Goal: Information Seeking & Learning: Learn about a topic

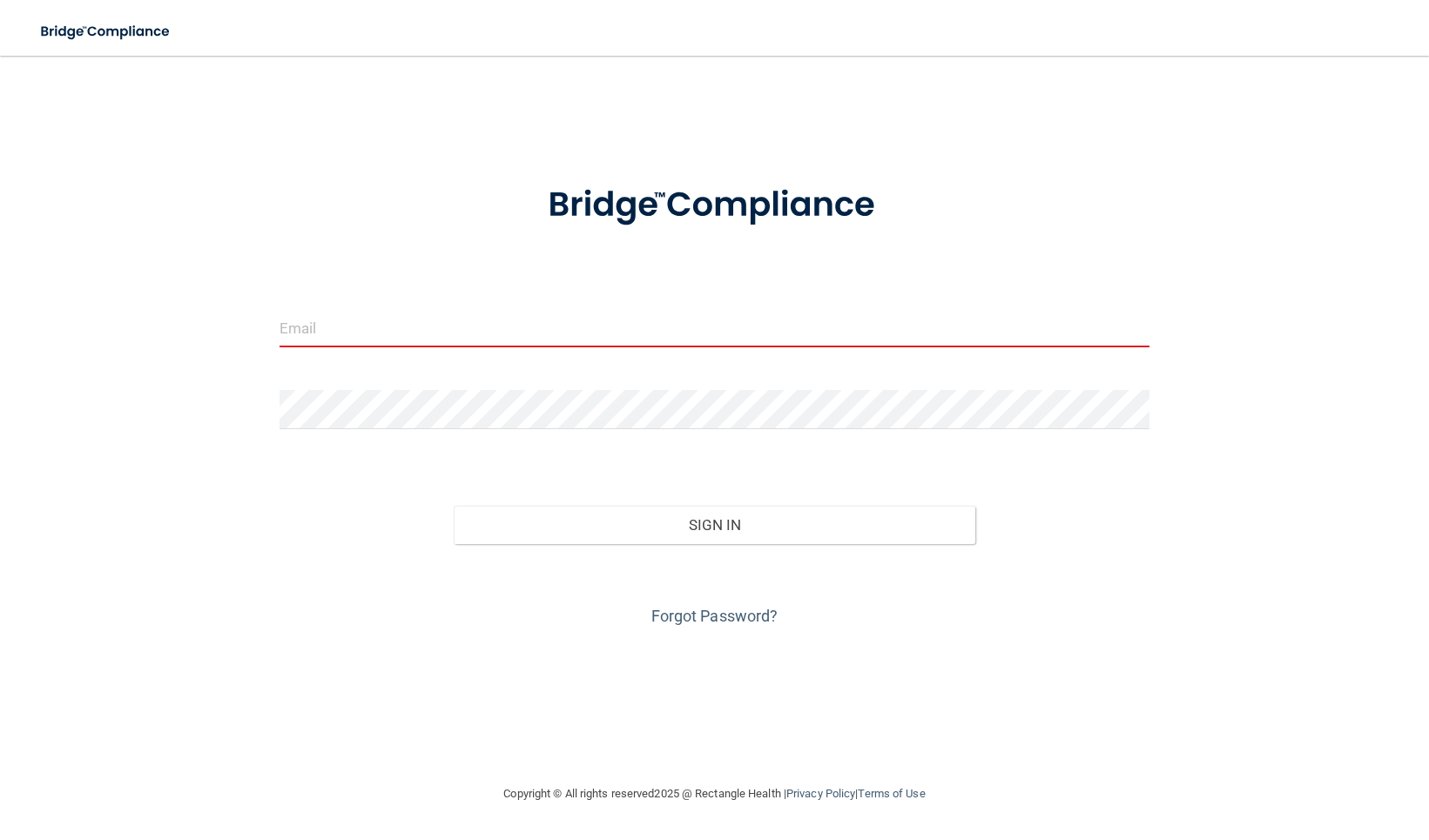
type input "[EMAIL_ADDRESS][DOMAIN_NAME]"
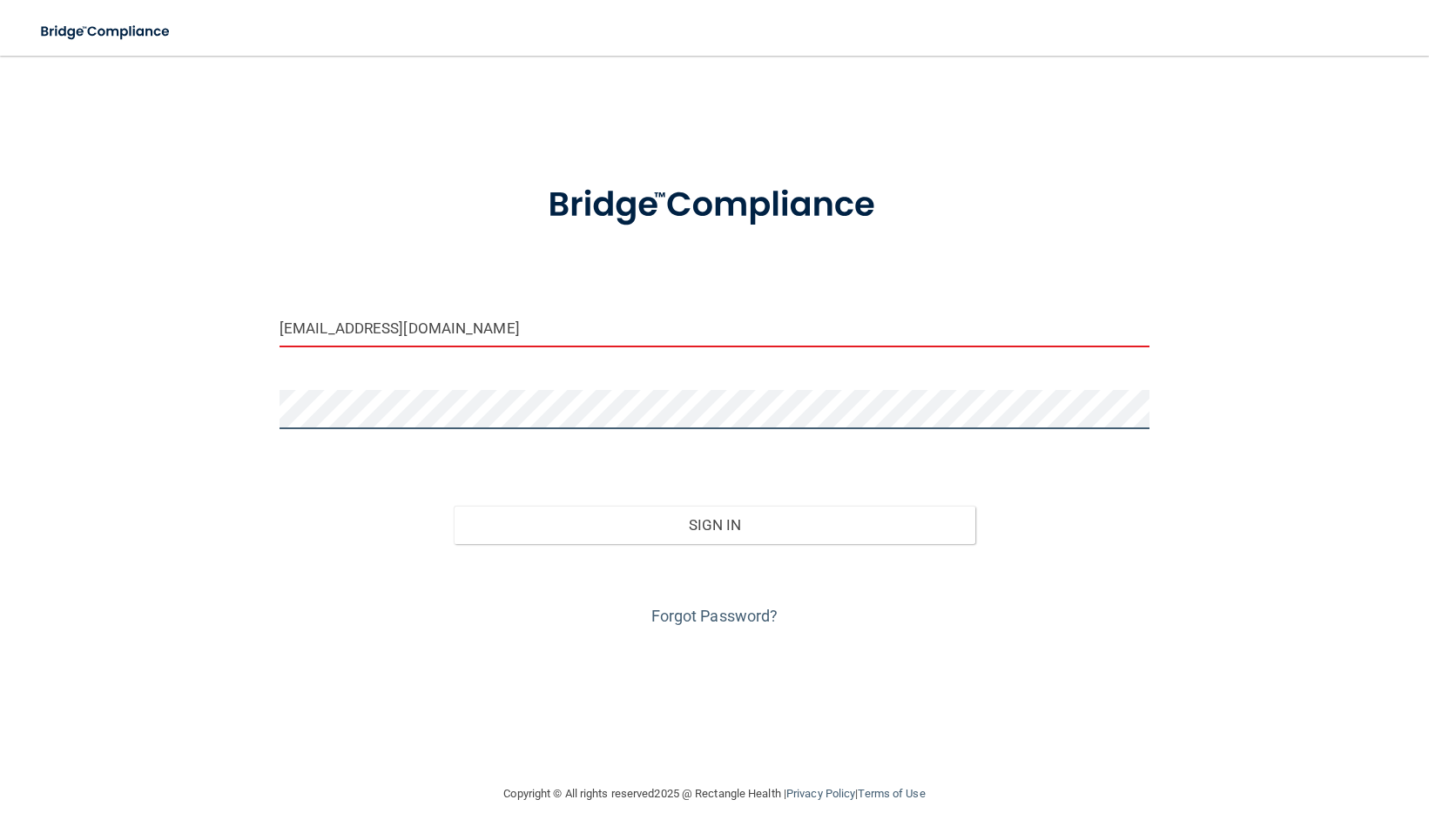
click at [714, 523] on button "Sign In" at bounding box center [714, 524] width 522 height 38
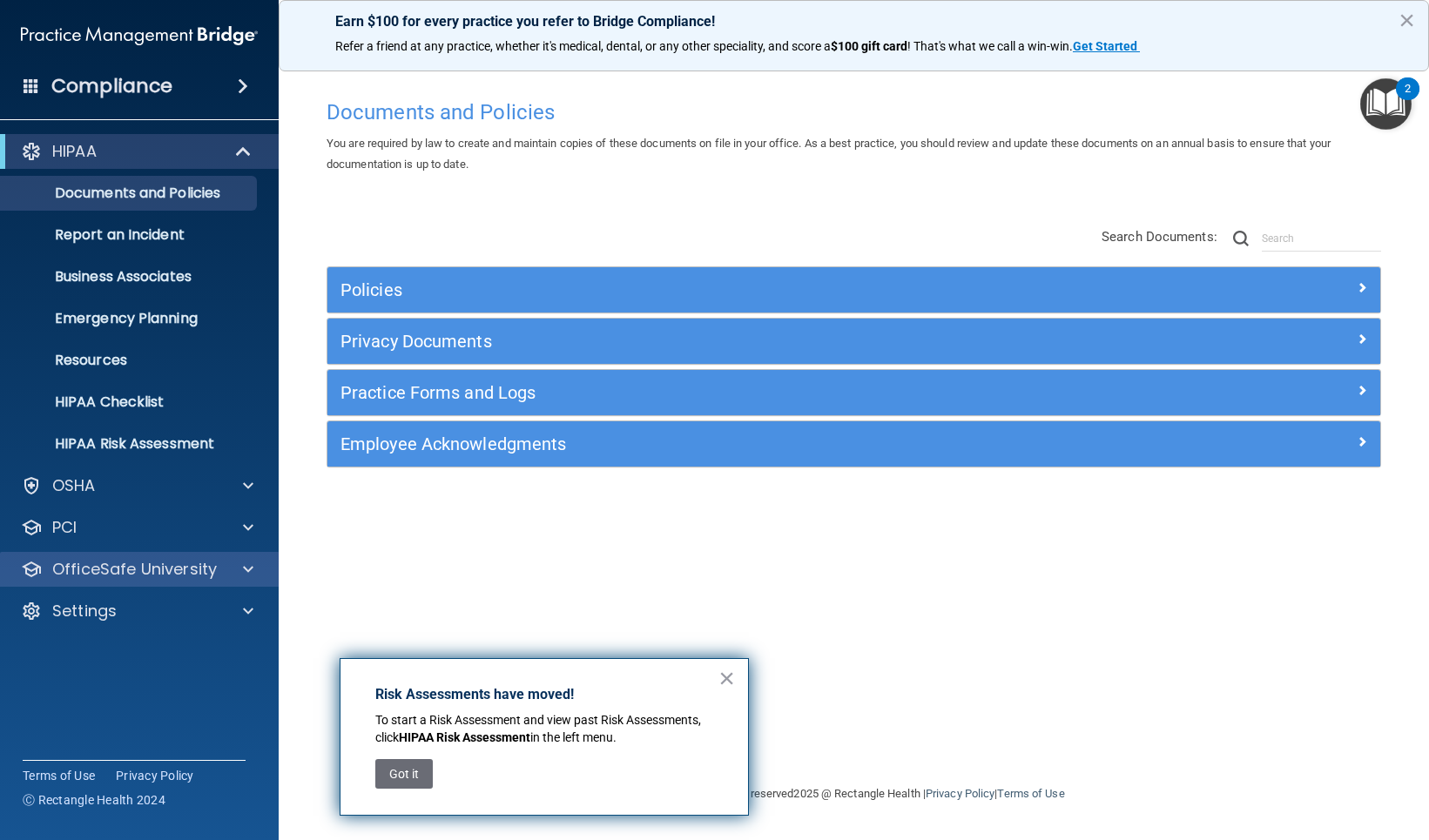
click at [250, 568] on span at bounding box center [248, 569] width 11 height 21
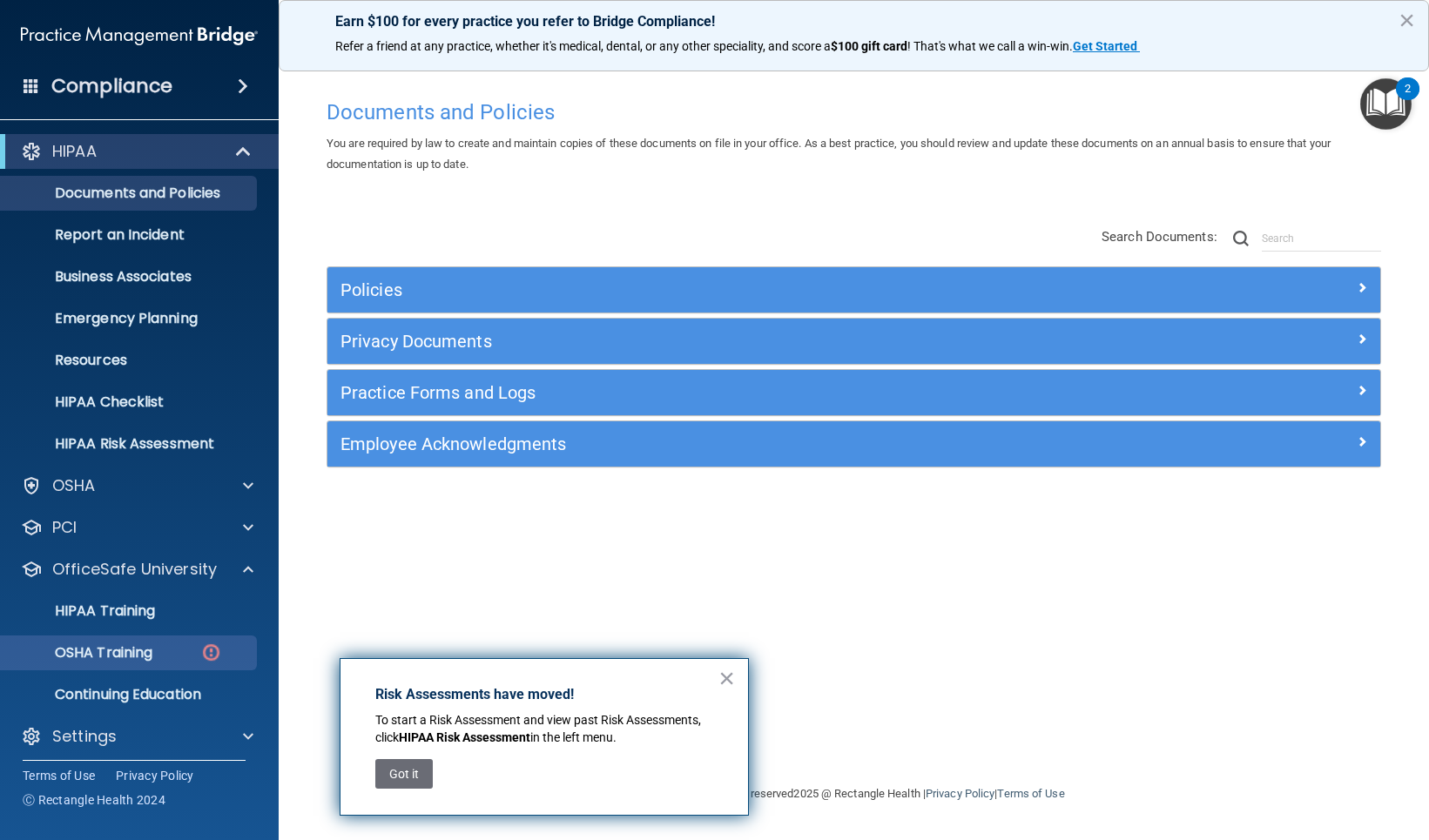
click at [145, 649] on p "OSHA Training" at bounding box center [82, 653] width 141 height 18
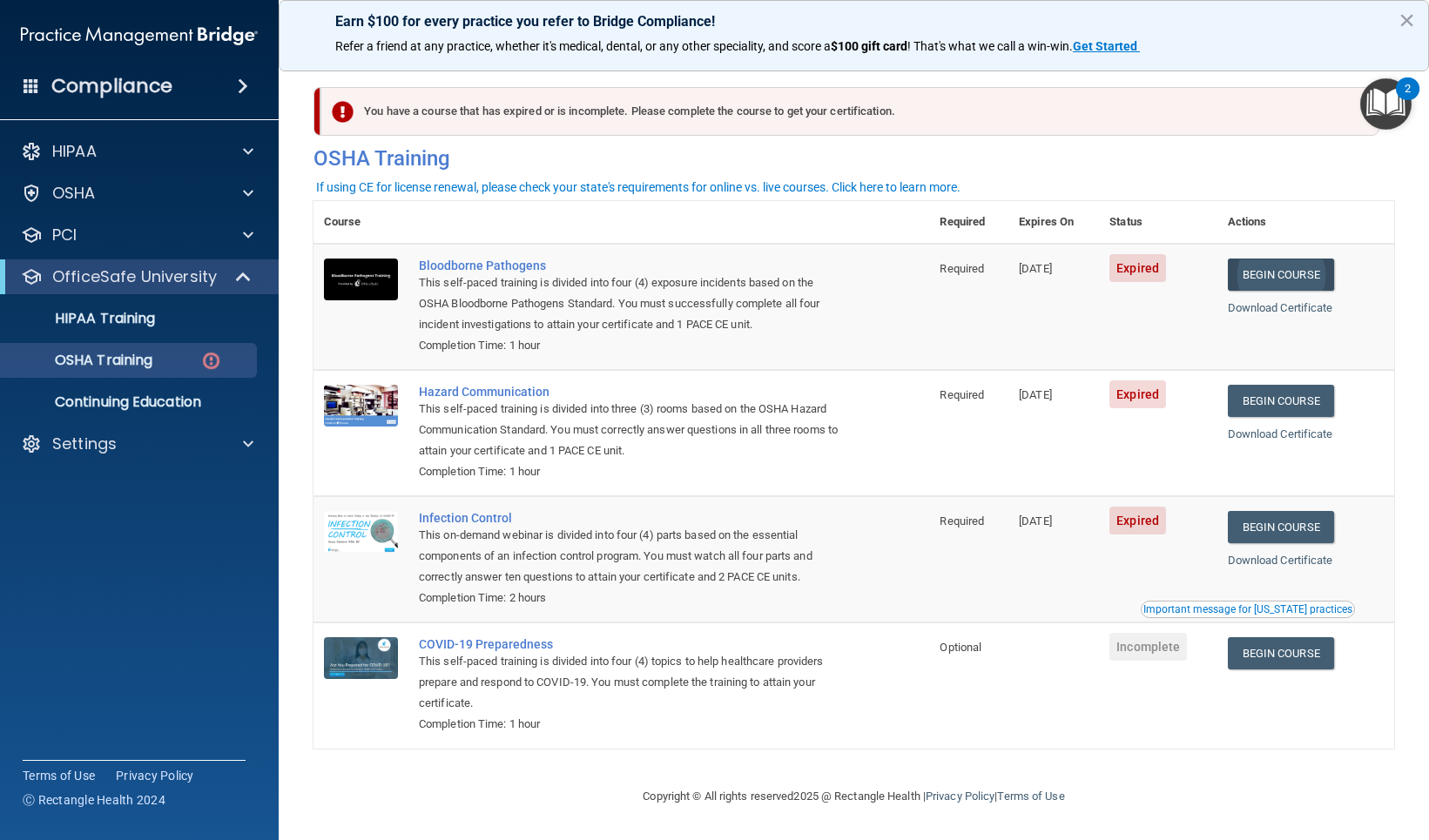
click at [1283, 277] on link "Begin Course" at bounding box center [1280, 274] width 106 height 32
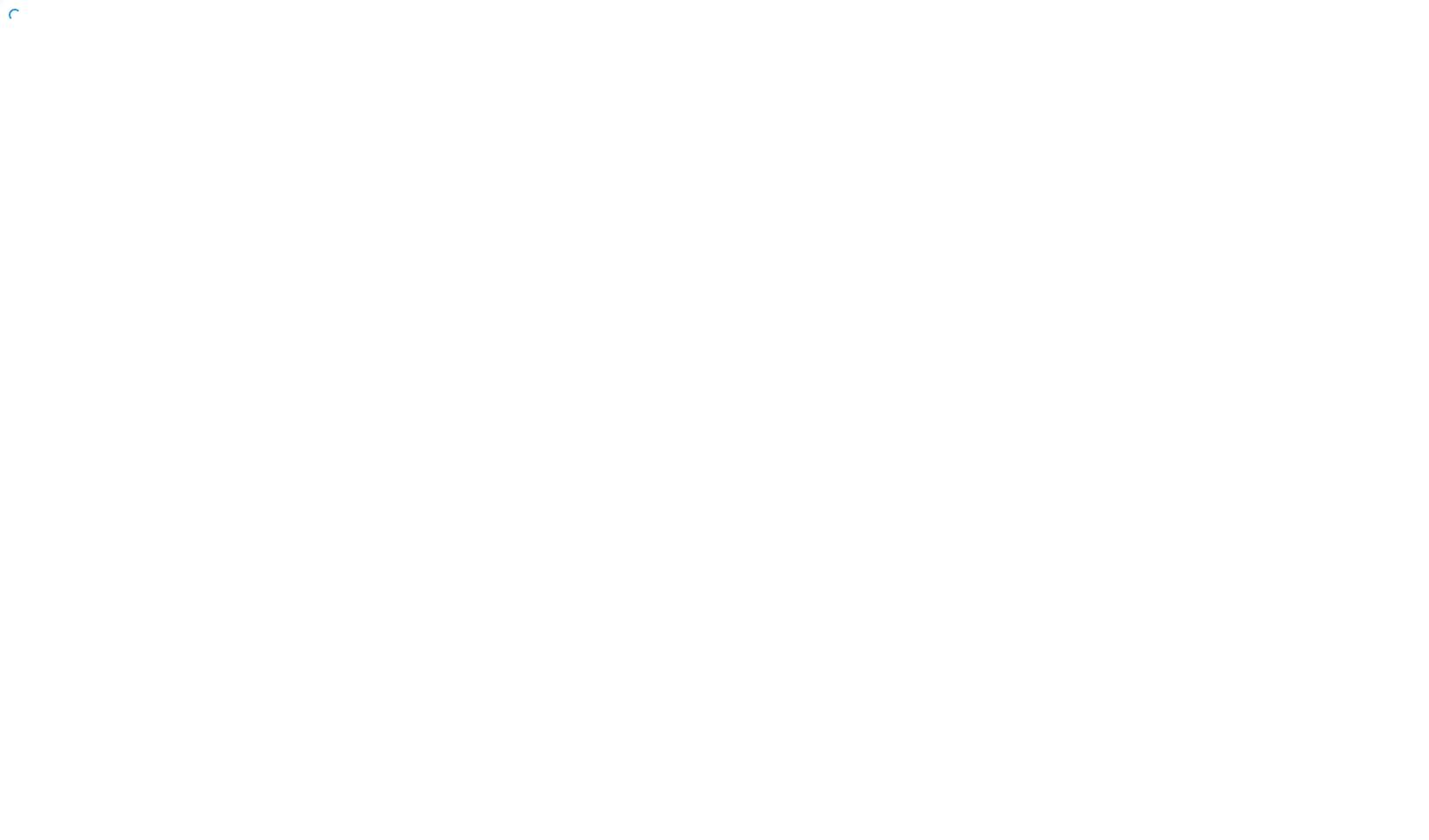
click at [1283, 277] on body "Compliance HIPAA Documents and Policies Report an Incident Business Associates …" at bounding box center [714, 420] width 1429 height 840
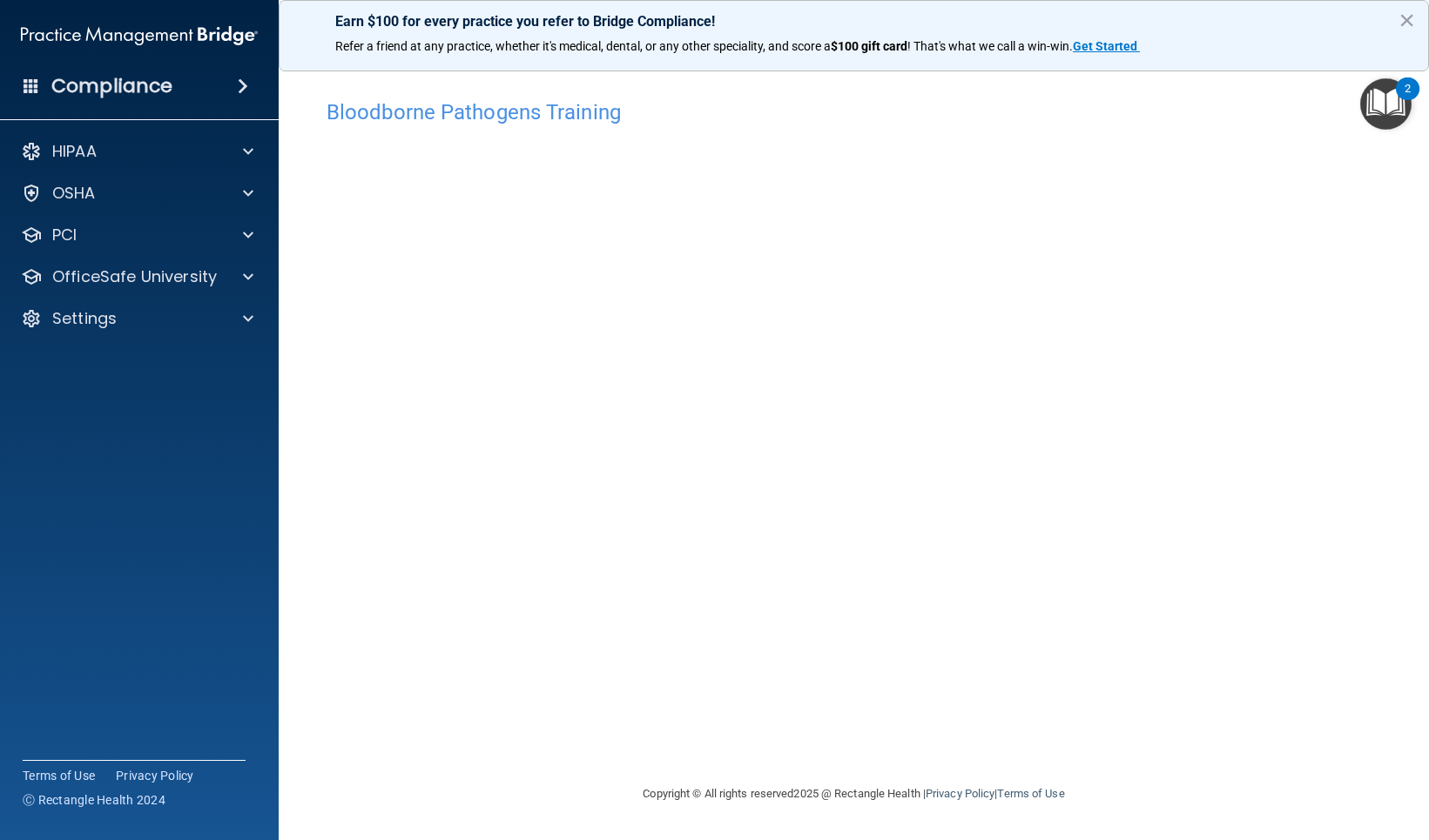
click at [1391, 98] on img "Open Resource Center, 2 new notifications" at bounding box center [1386, 104] width 51 height 51
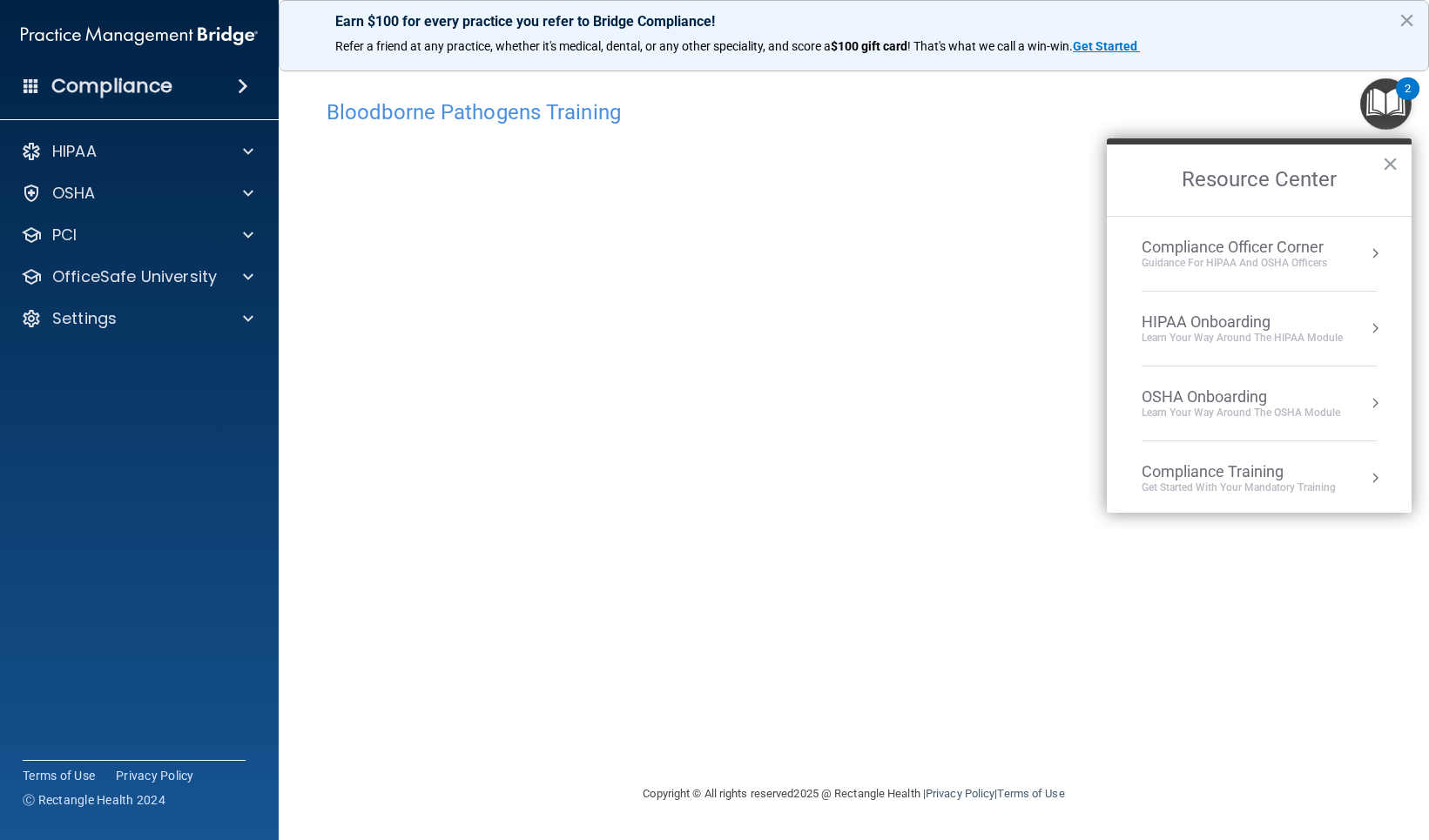
click at [1395, 594] on main "Bloodborne Pathogens Training This course doesn’t expire until 09/13/2025. Are …" at bounding box center [853, 447] width 1150 height 784
click at [1385, 172] on button "×" at bounding box center [1390, 164] width 17 height 28
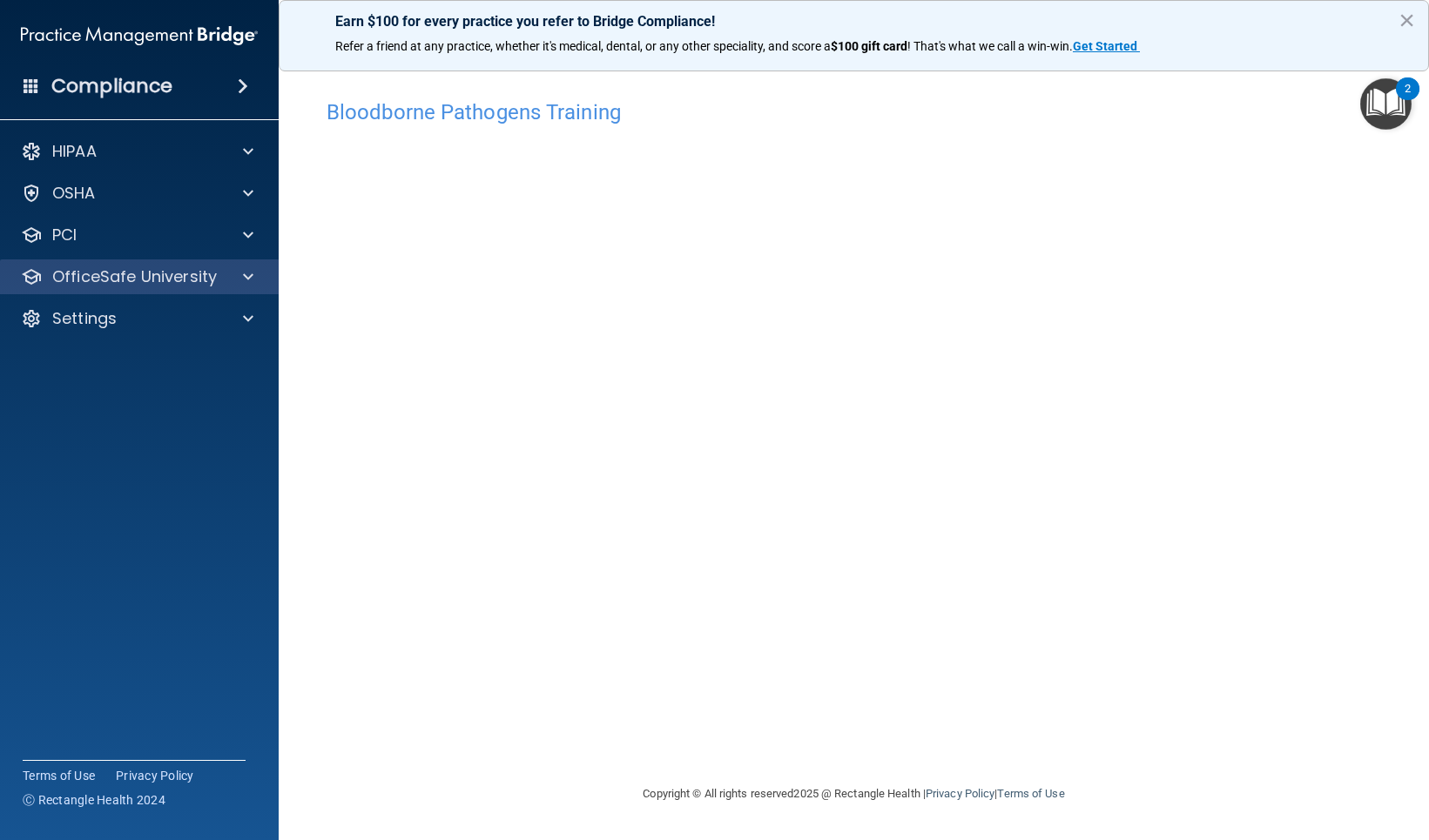
click at [251, 275] on span at bounding box center [248, 277] width 11 height 21
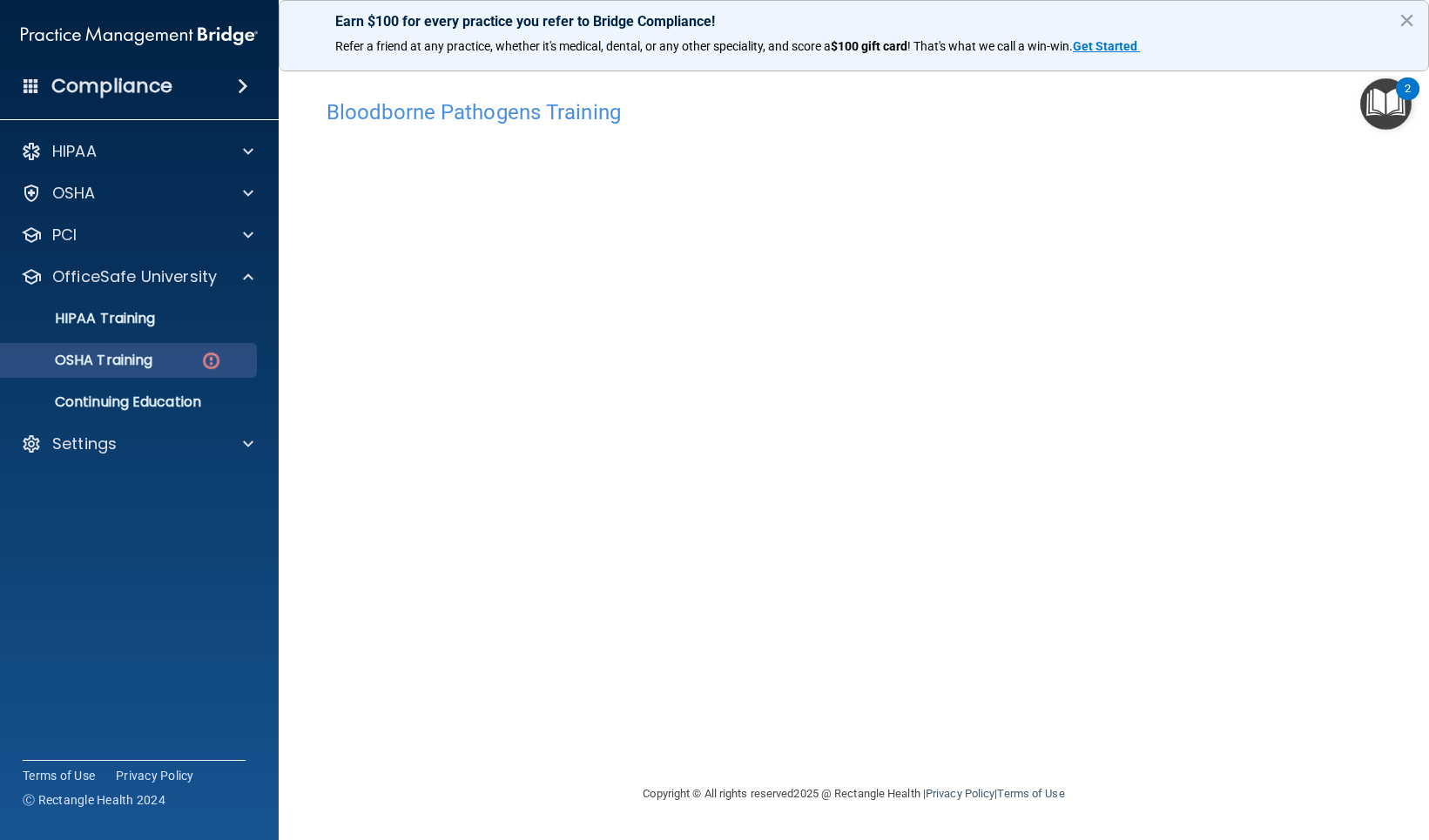
click at [141, 355] on p "OSHA Training" at bounding box center [82, 361] width 141 height 18
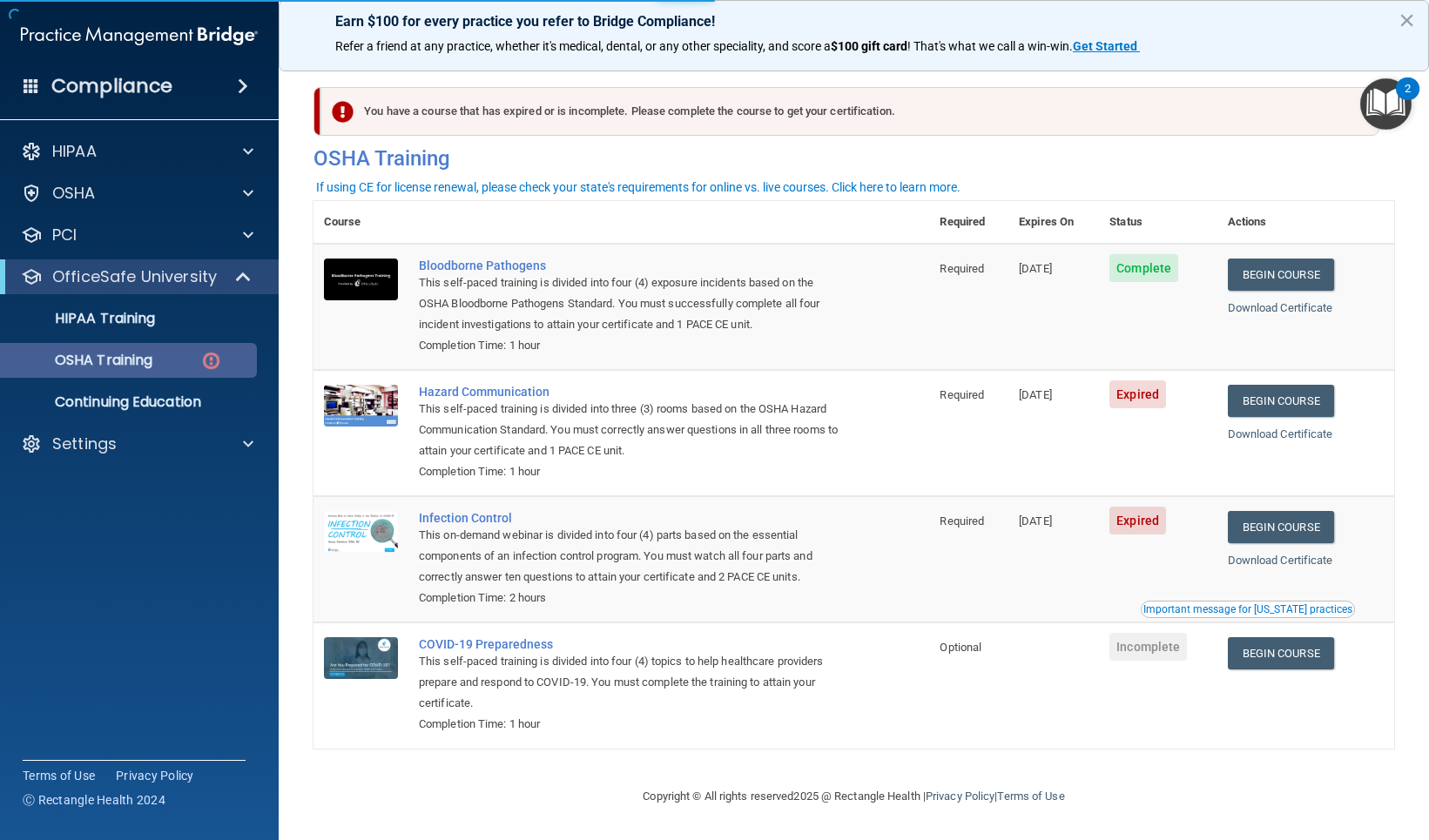
click at [143, 360] on p "OSHA Training" at bounding box center [82, 361] width 141 height 18
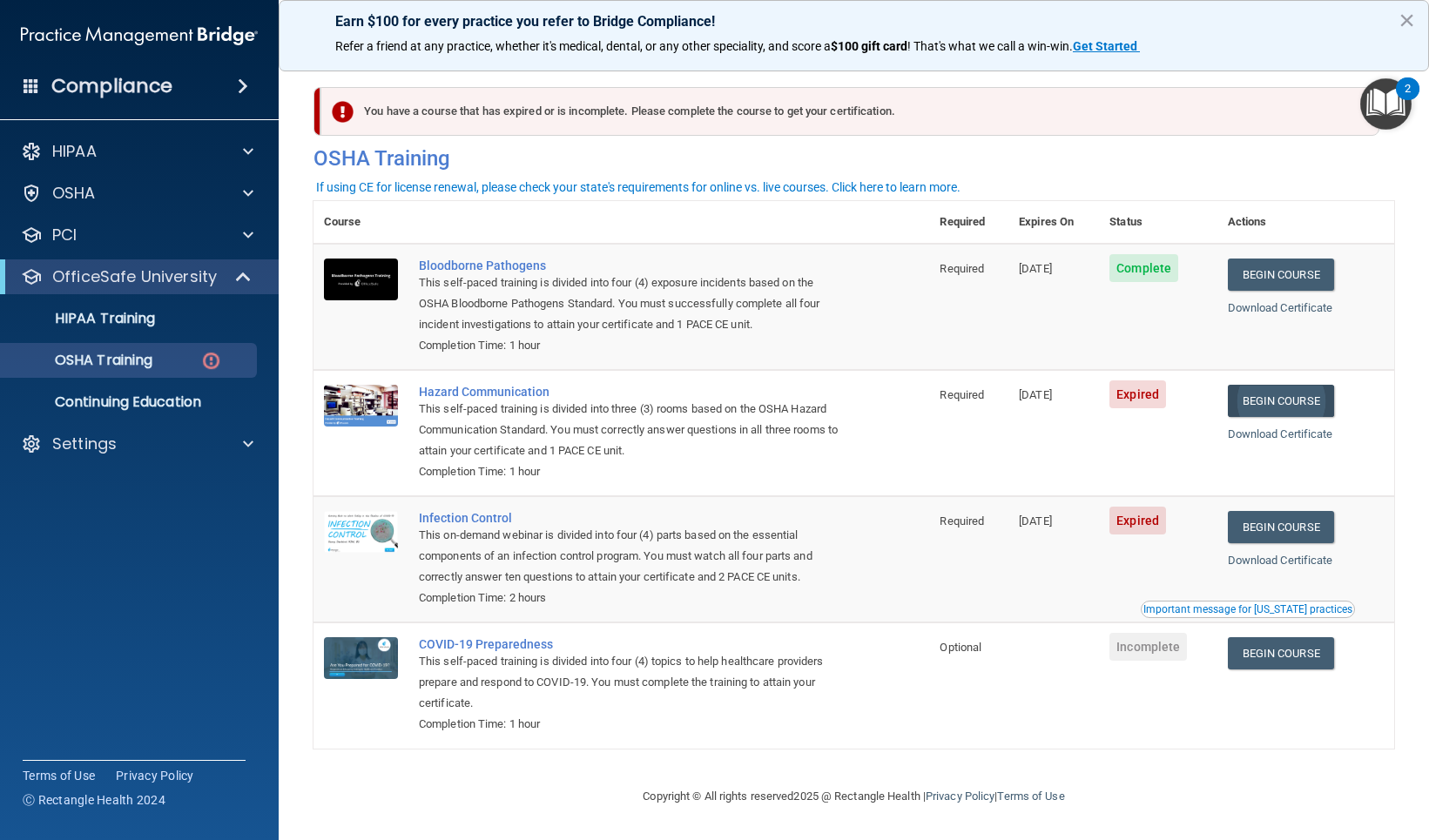
click at [1280, 395] on link "Begin Course" at bounding box center [1280, 401] width 106 height 32
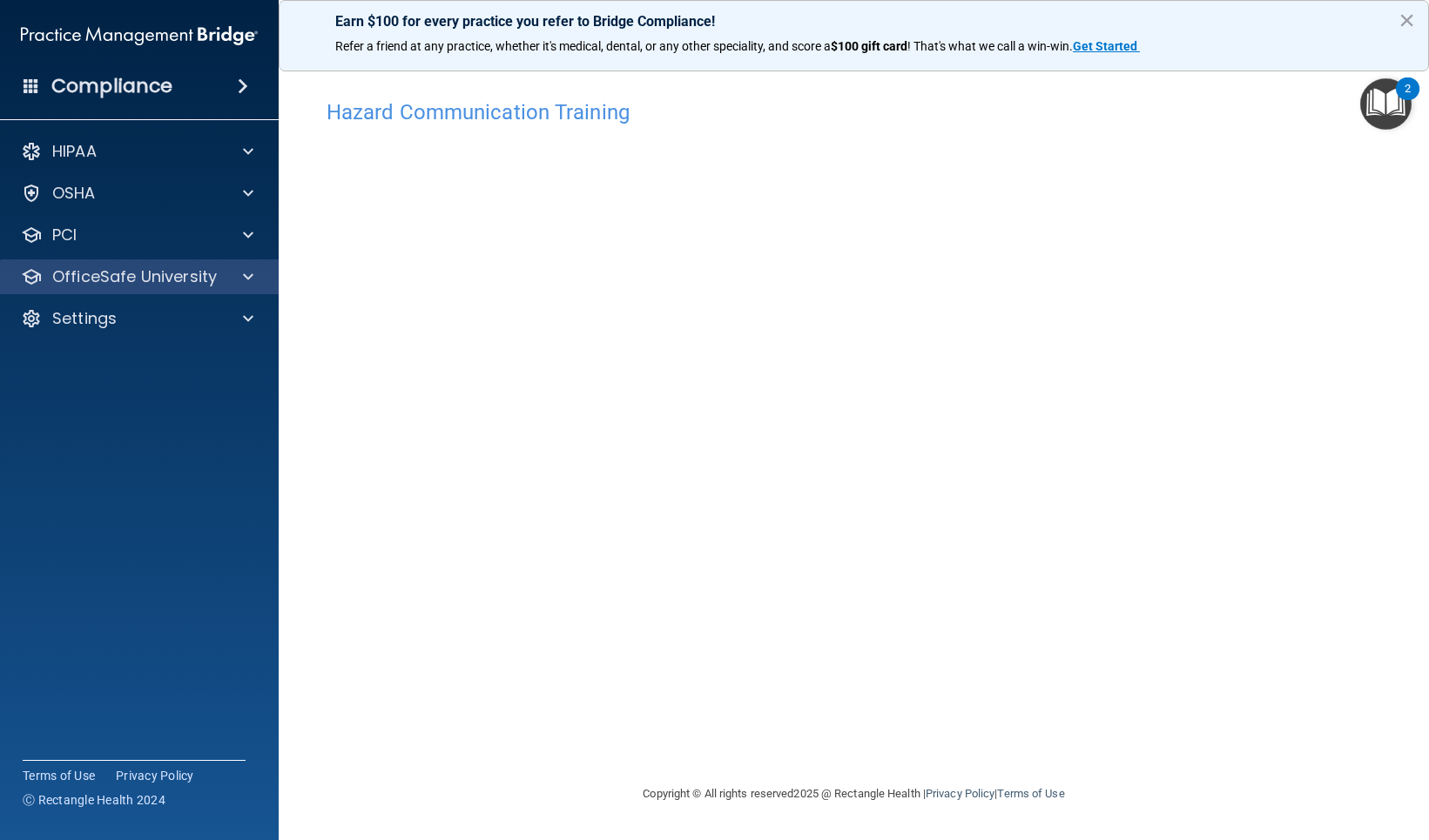
click at [250, 273] on span at bounding box center [248, 277] width 11 height 21
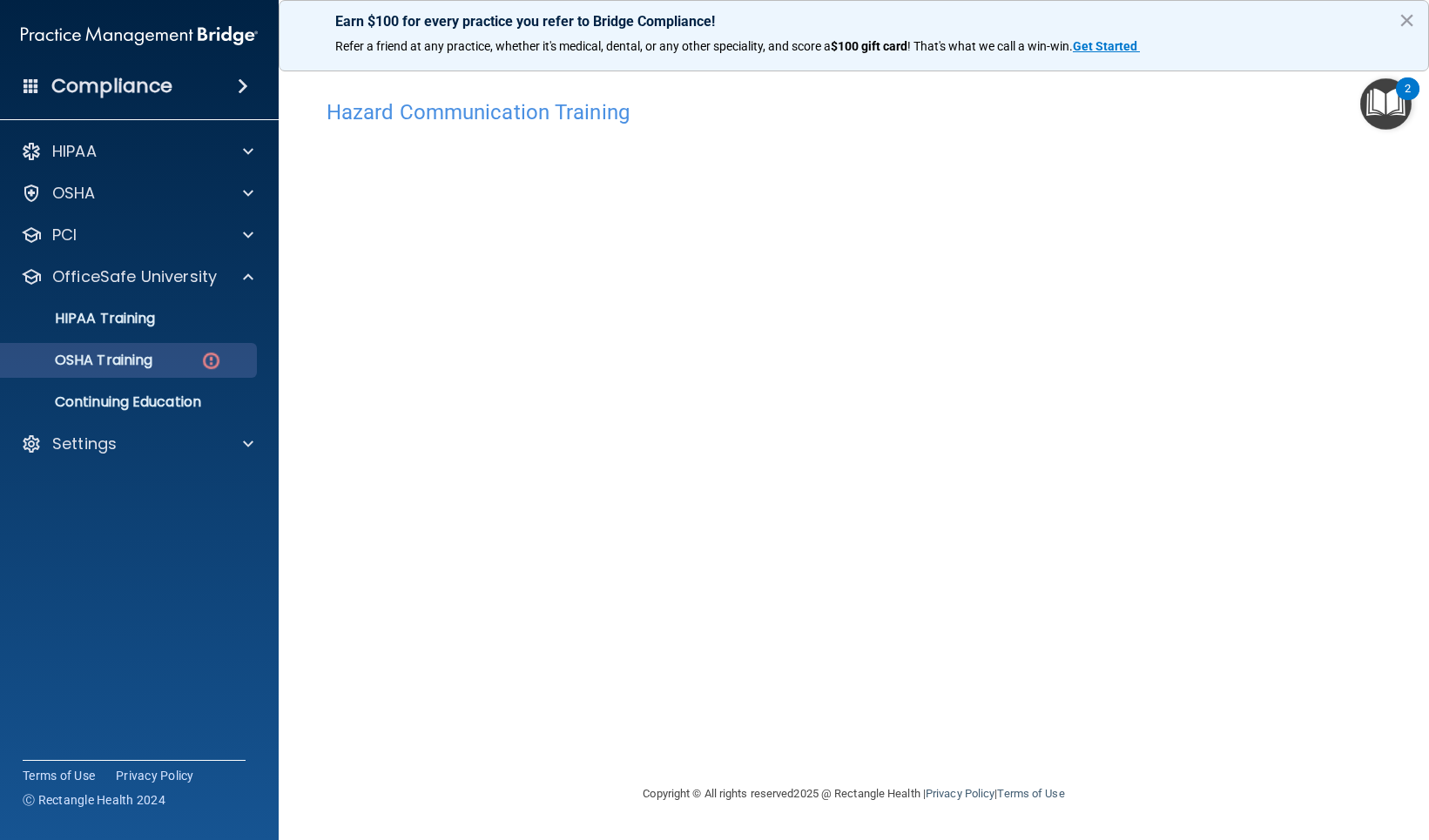
click at [215, 360] on img at bounding box center [210, 361] width 22 height 22
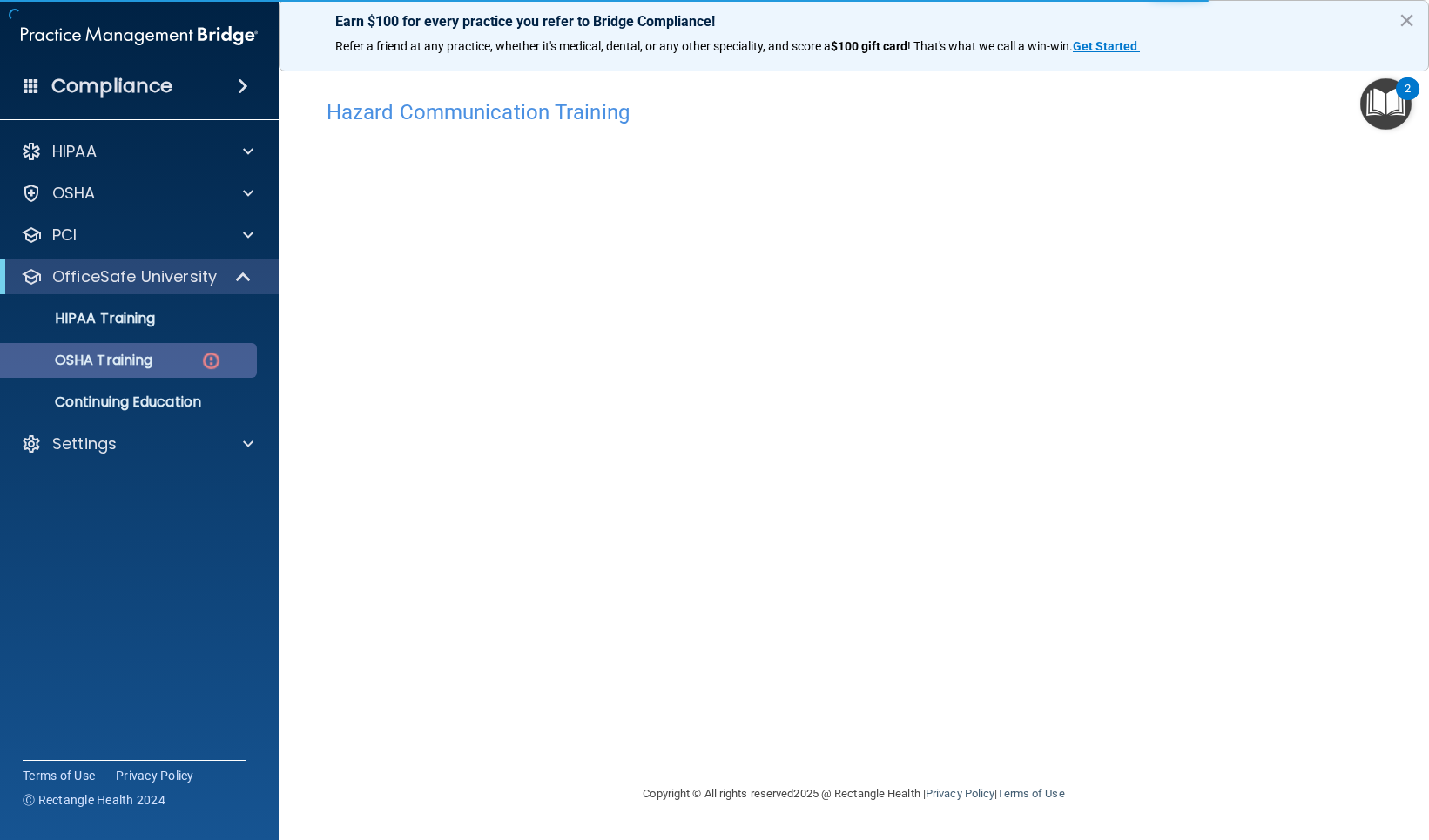
click at [117, 360] on p "OSHA Training" at bounding box center [82, 361] width 141 height 18
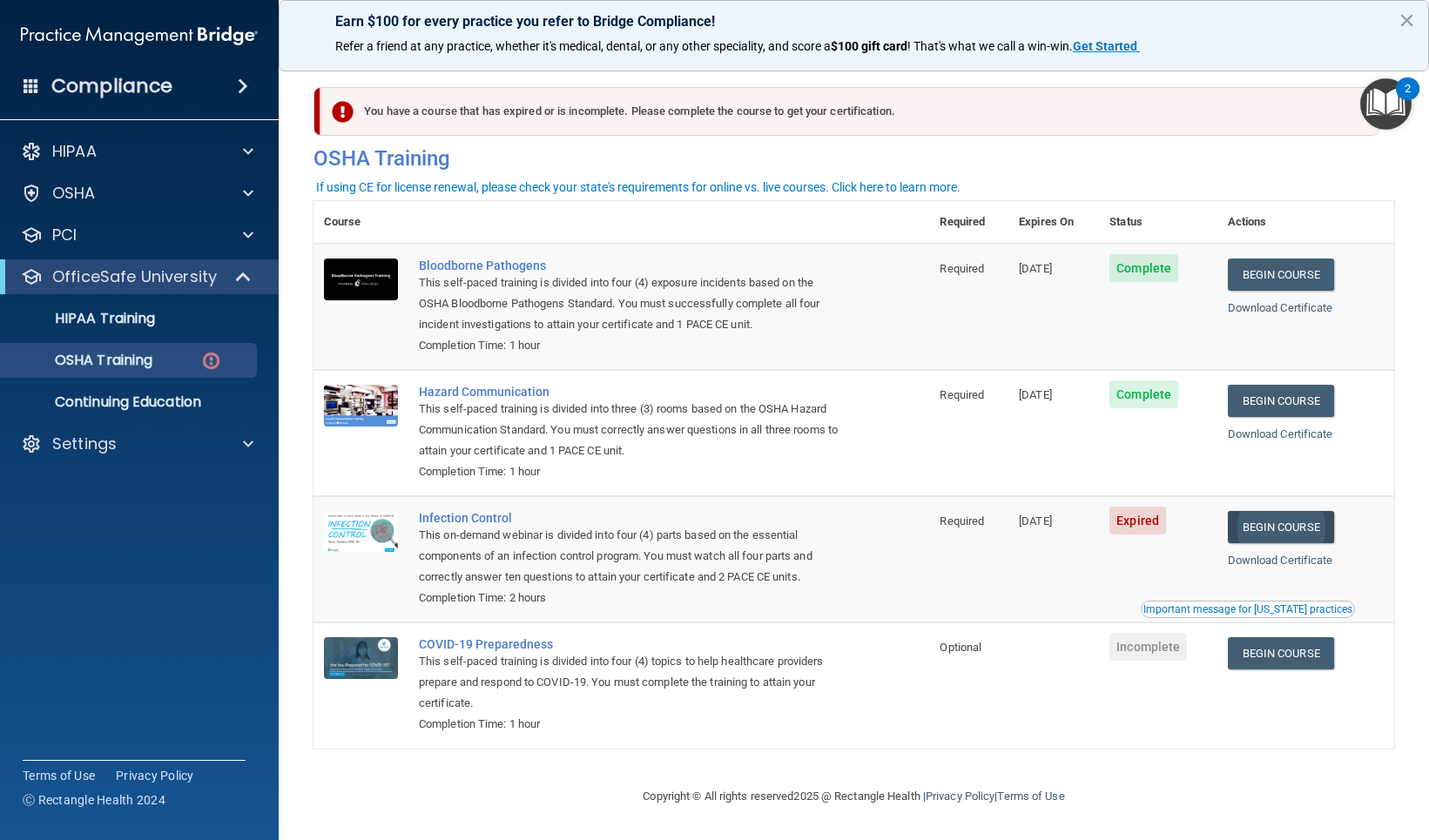
click at [1279, 519] on link "Begin Course" at bounding box center [1280, 527] width 106 height 32
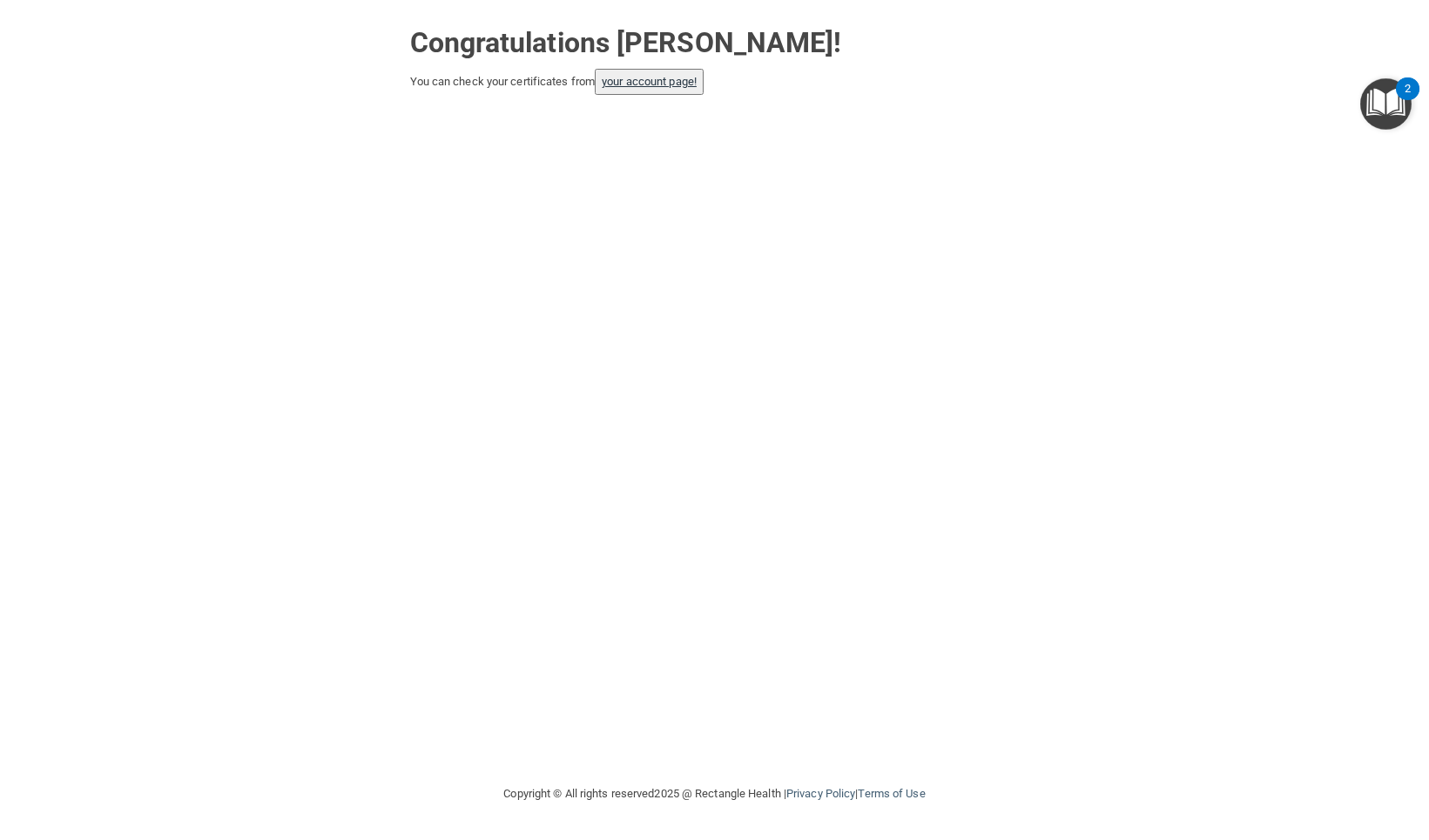
click at [671, 85] on link "your account page!" at bounding box center [648, 81] width 95 height 13
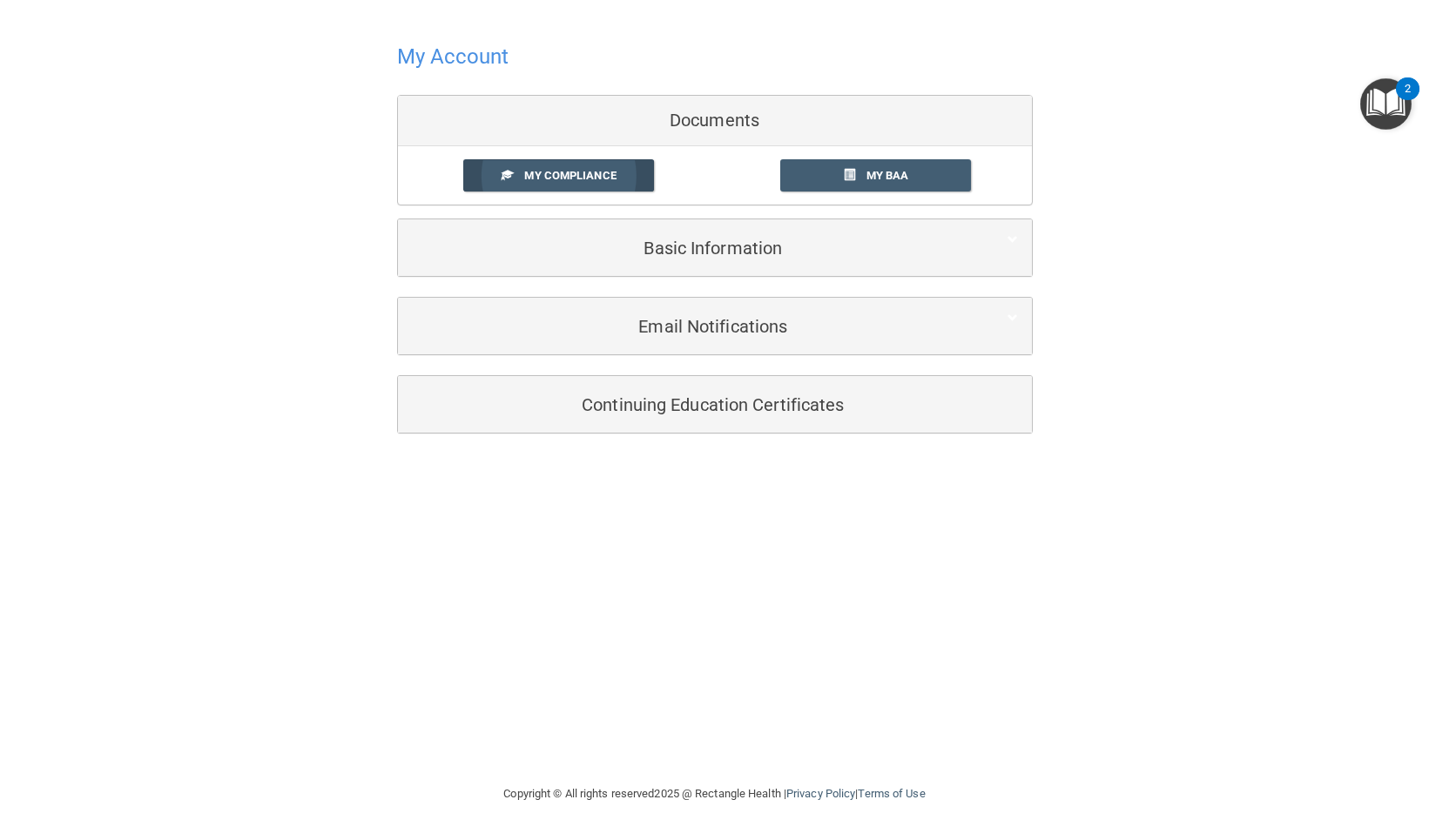
click at [627, 184] on link "My Compliance" at bounding box center [559, 175] width 191 height 32
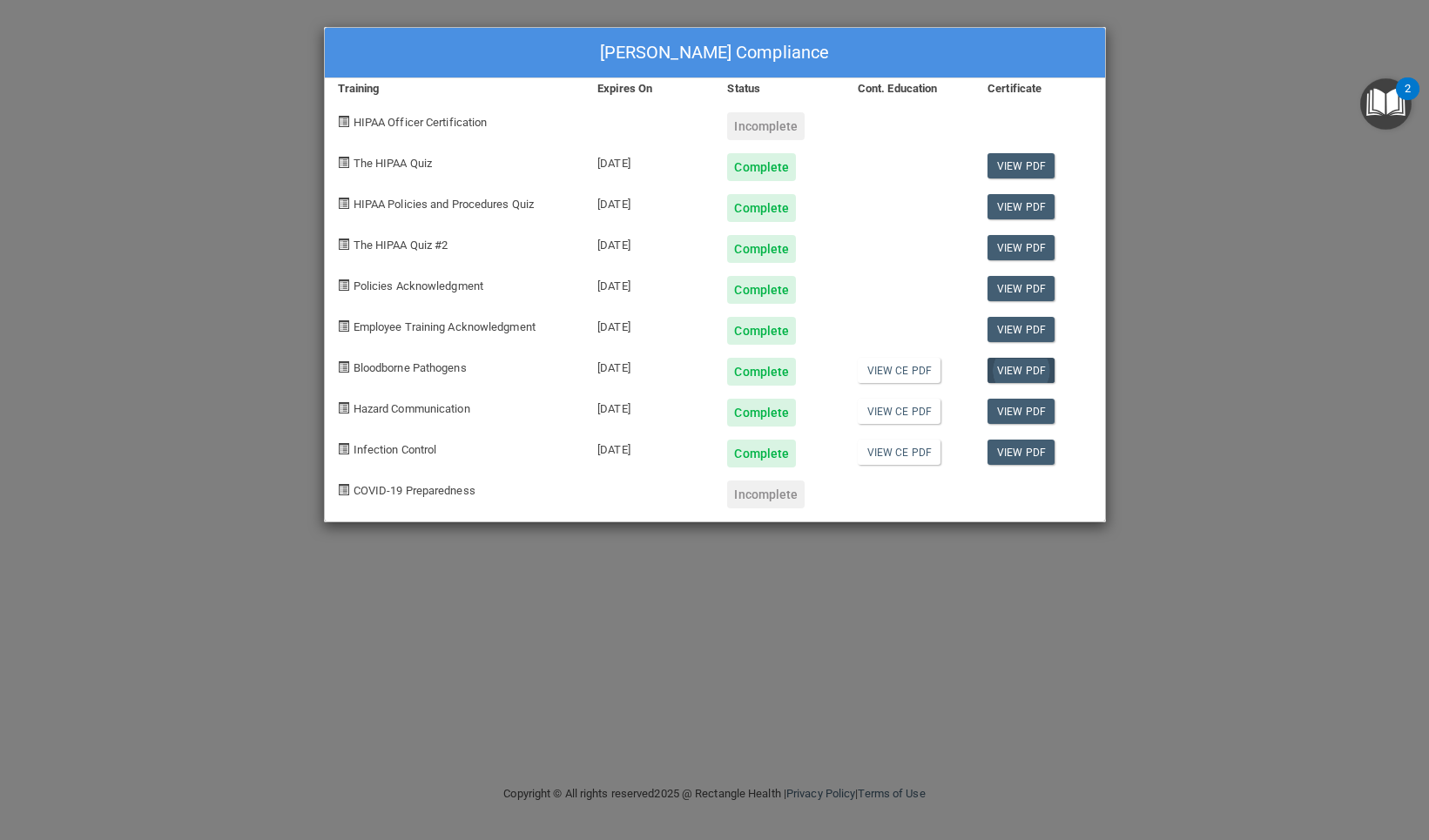
click at [1025, 365] on link "View PDF" at bounding box center [1021, 370] width 67 height 26
click at [1013, 407] on link "View PDF" at bounding box center [1021, 411] width 67 height 26
click at [1011, 450] on link "View PDF" at bounding box center [1021, 452] width 67 height 26
